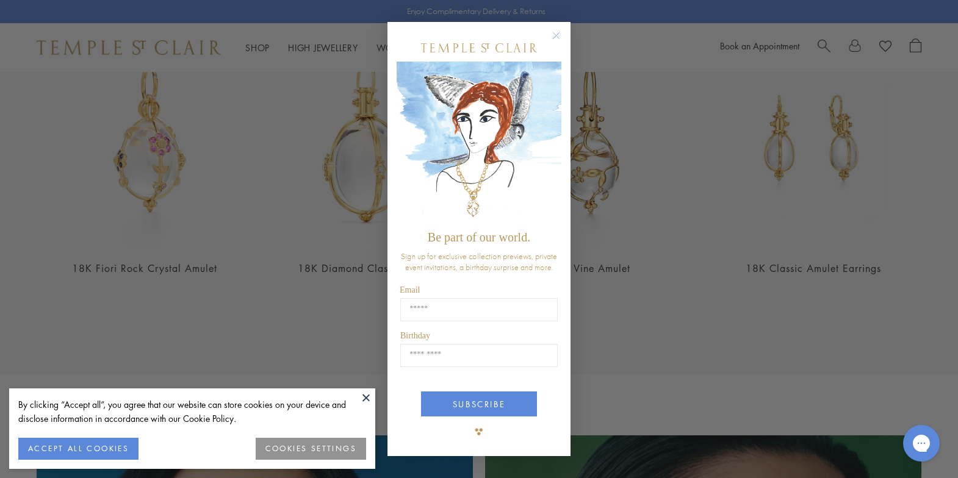
scroll to position [193, 0]
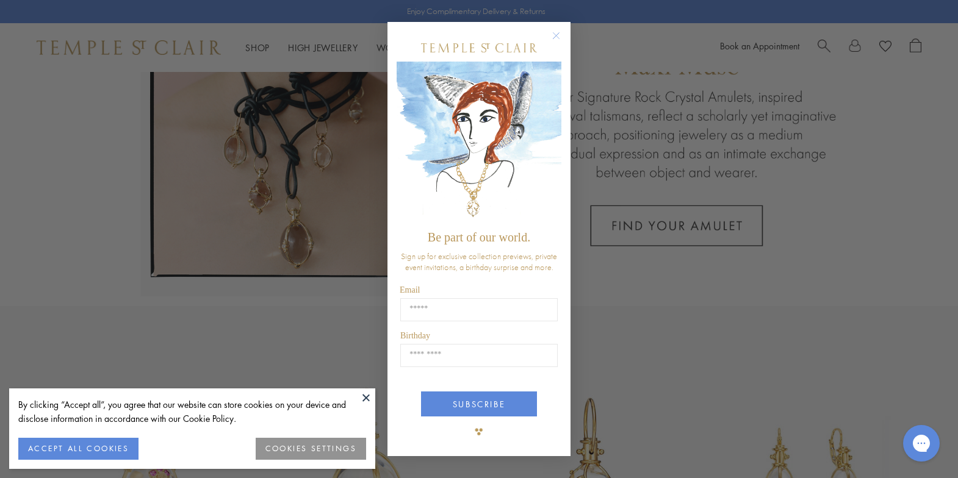
click at [559, 36] on circle "Close dialog" at bounding box center [556, 36] width 15 height 15
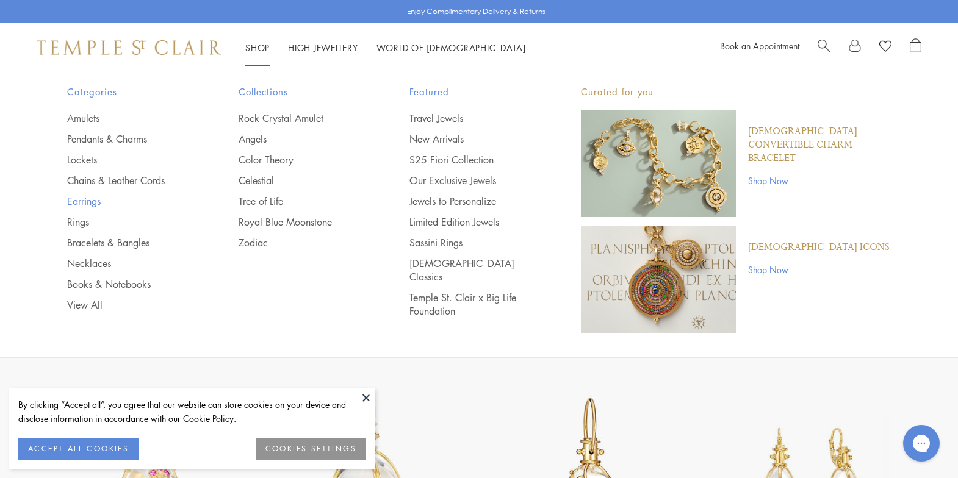
click at [92, 200] on link "Earrings" at bounding box center [128, 201] width 123 height 13
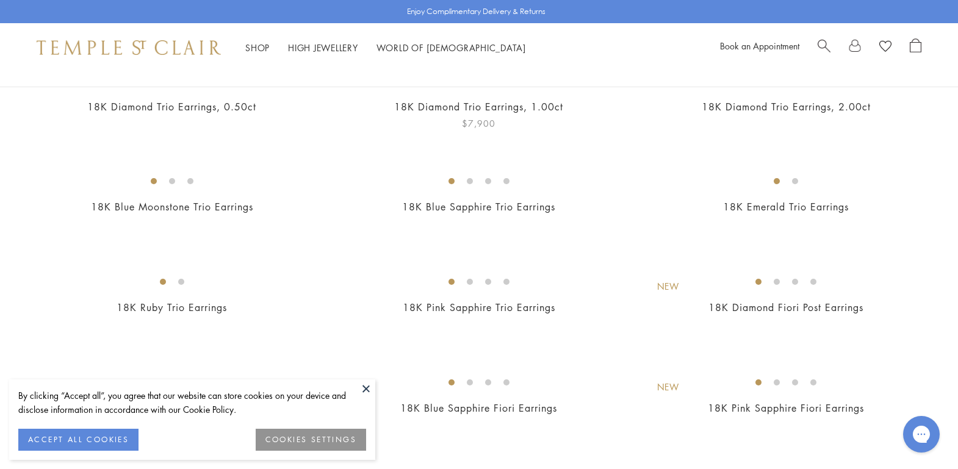
click at [363, 386] on button at bounding box center [366, 389] width 18 height 18
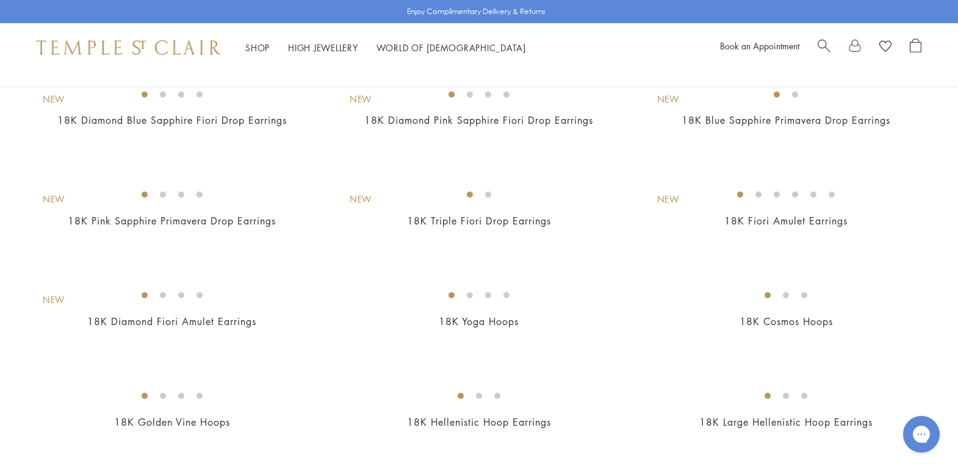
scroll to position [551, 0]
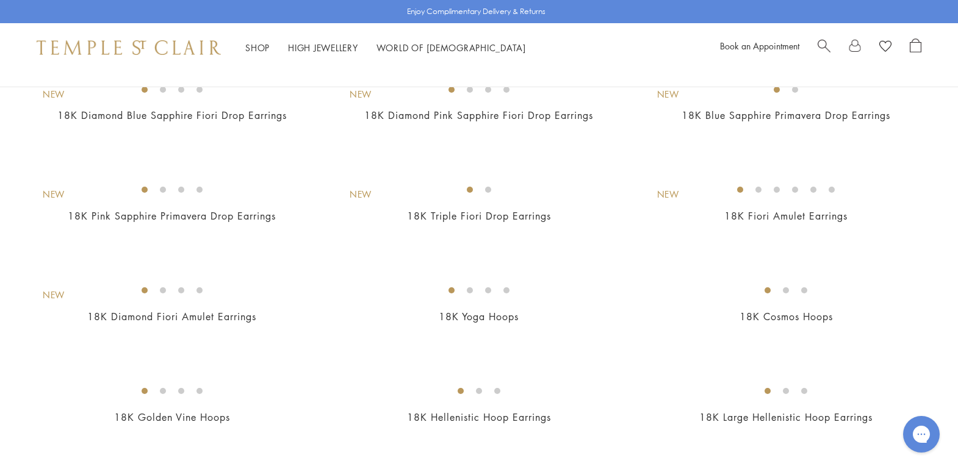
click at [0, 0] on img at bounding box center [0, 0] width 0 height 0
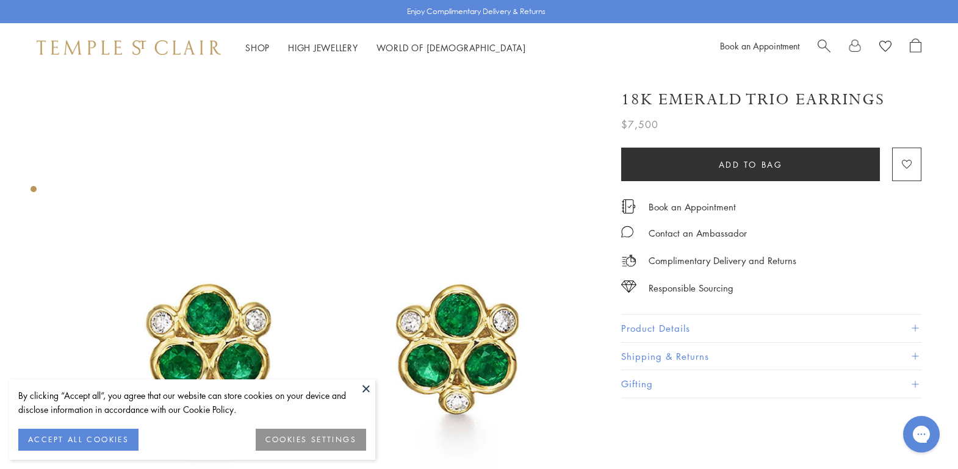
click at [365, 388] on button at bounding box center [366, 389] width 18 height 18
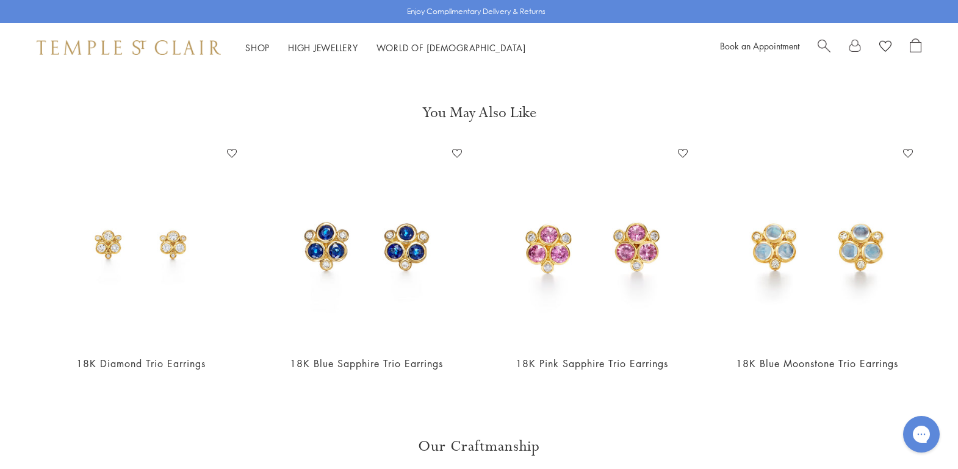
scroll to position [578, 0]
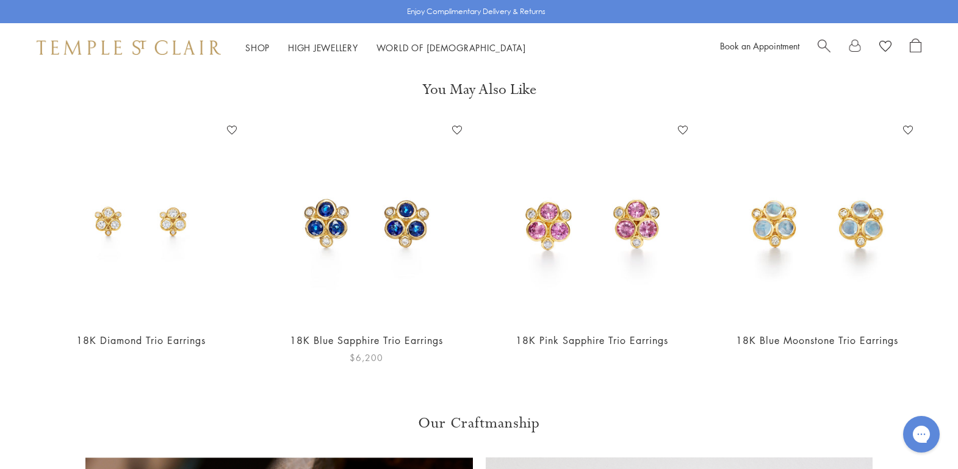
click at [417, 229] on img at bounding box center [366, 221] width 201 height 201
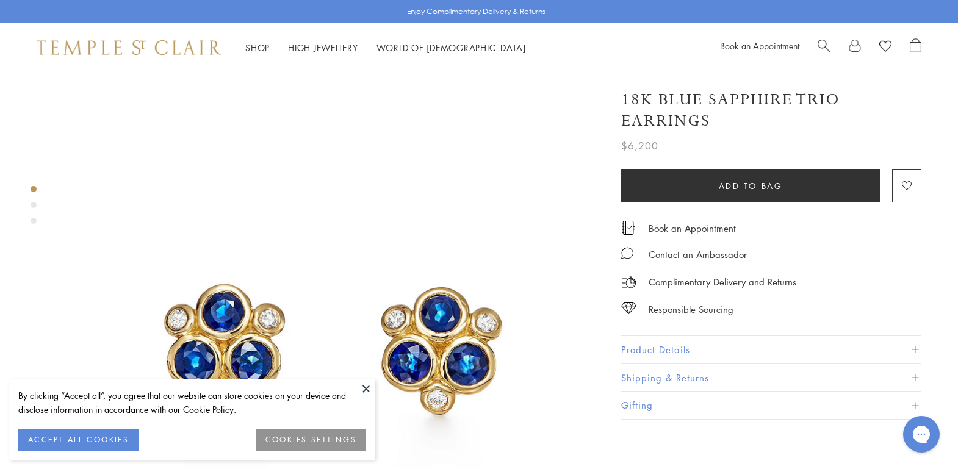
scroll to position [49, 0]
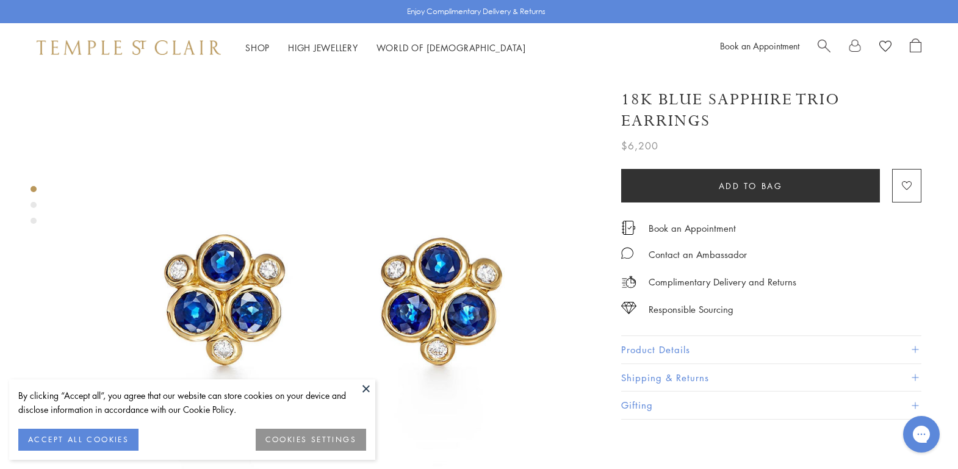
click at [33, 205] on div "Product gallery navigation" at bounding box center [34, 205] width 6 height 6
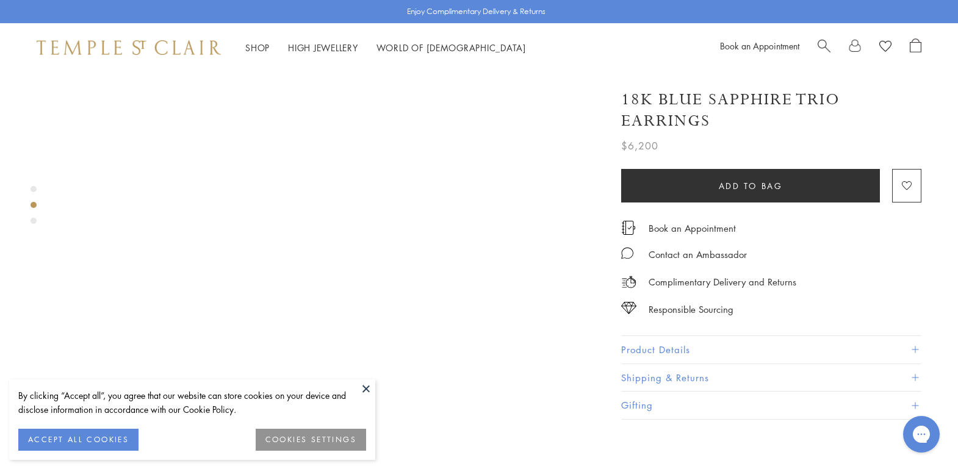
scroll to position [566, 0]
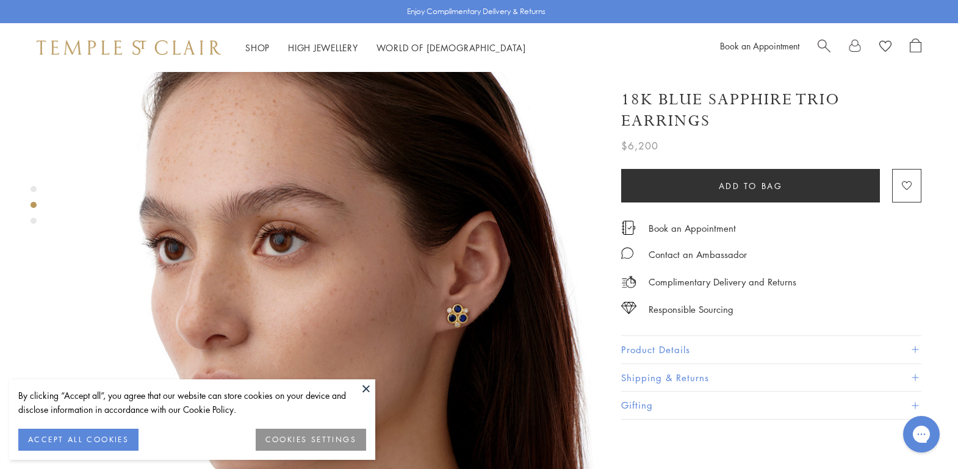
click at [364, 392] on button at bounding box center [366, 389] width 18 height 18
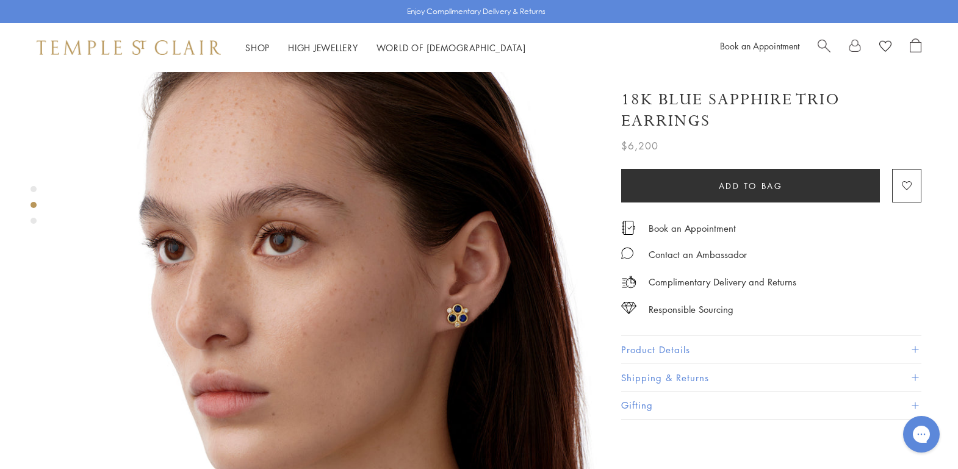
click at [33, 220] on div "Product gallery navigation" at bounding box center [34, 221] width 6 height 6
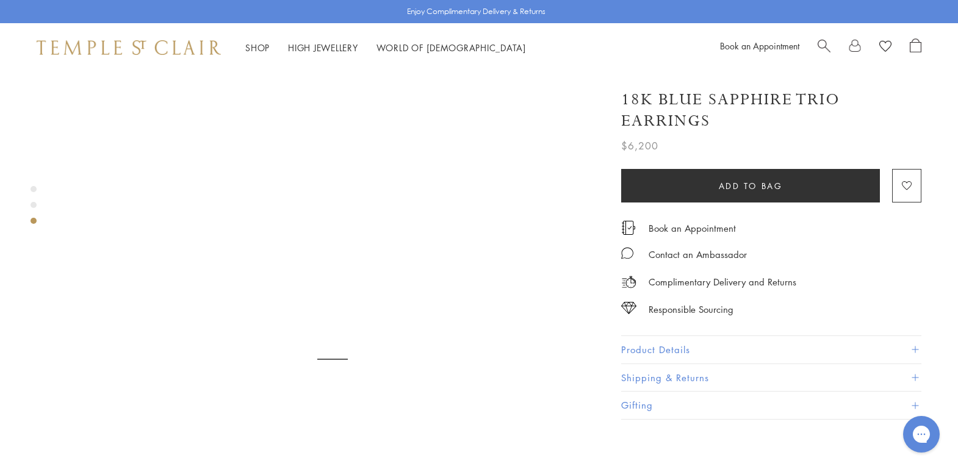
scroll to position [1109, 0]
